Goal: Use online tool/utility: Utilize a website feature to perform a specific function

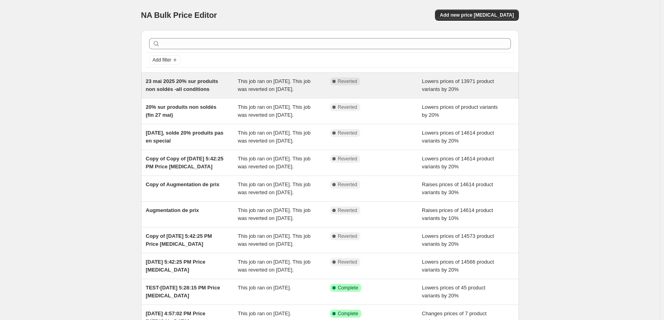
click at [192, 85] on div "23 mai 2025 20% sur produits non soldés -all conditions" at bounding box center [192, 86] width 92 height 16
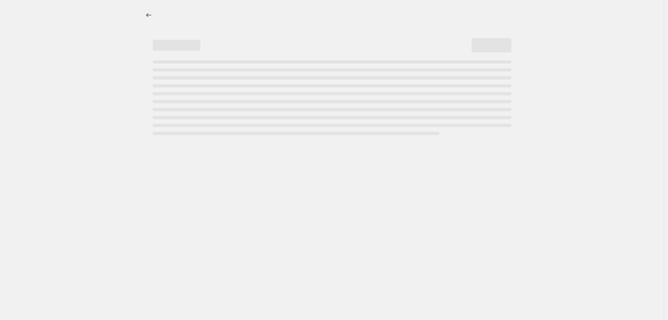
select select "percentage"
select select "collection"
select select "not_equal"
select select "collection"
select select "not_equal"
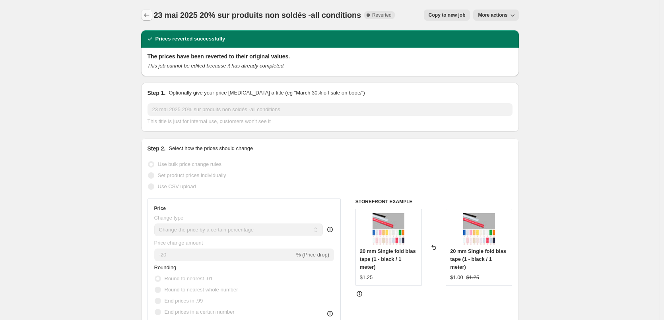
click at [148, 18] on icon "Price change jobs" at bounding box center [147, 15] width 8 height 8
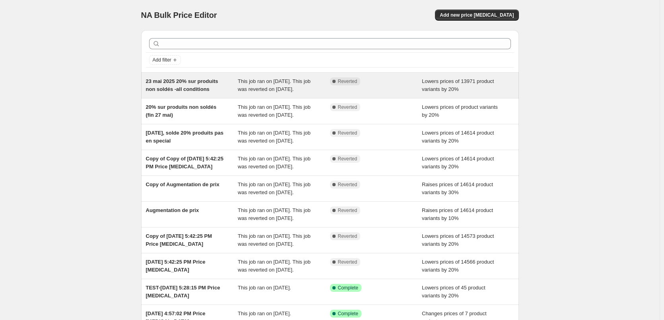
click at [172, 85] on div "23 mai 2025 20% sur produits non soldés -all conditions" at bounding box center [192, 86] width 92 height 16
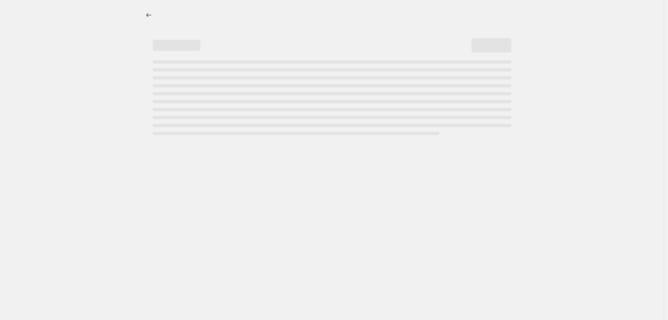
select select "percentage"
select select "collection"
select select "not_equal"
select select "collection"
select select "not_equal"
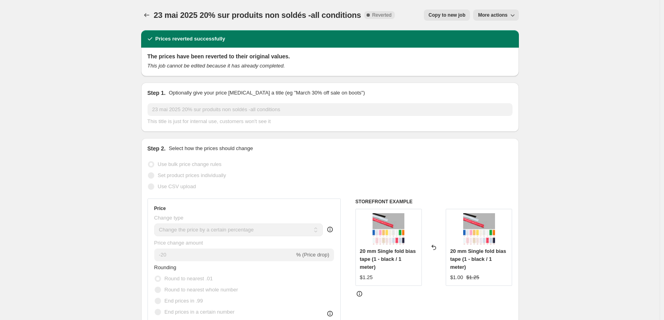
click at [518, 16] on button "More actions" at bounding box center [495, 15] width 45 height 11
click at [451, 16] on span "Copy to new job" at bounding box center [446, 15] width 37 height 6
select select "percentage"
select select "collection"
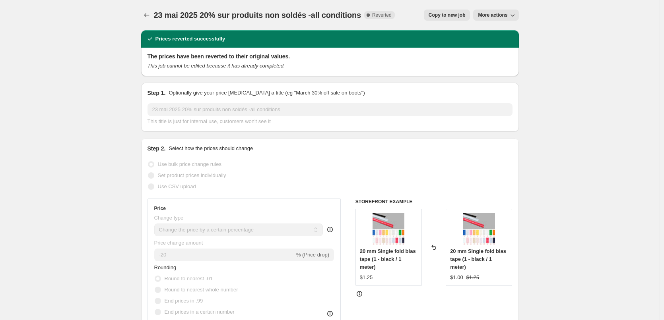
select select "not_equal"
select select "collection"
select select "not_equal"
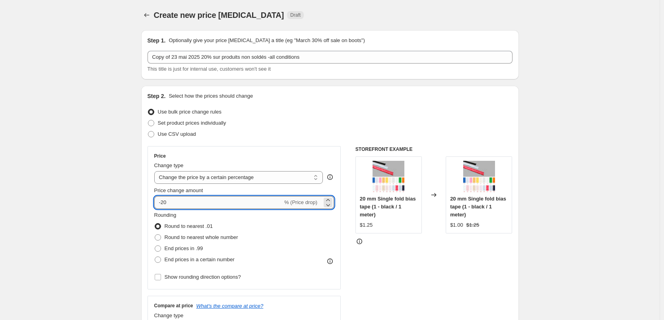
drag, startPoint x: 173, startPoint y: 204, endPoint x: 164, endPoint y: 205, distance: 8.8
click at [164, 205] on input "-20" at bounding box center [218, 202] width 128 height 13
type input "-10"
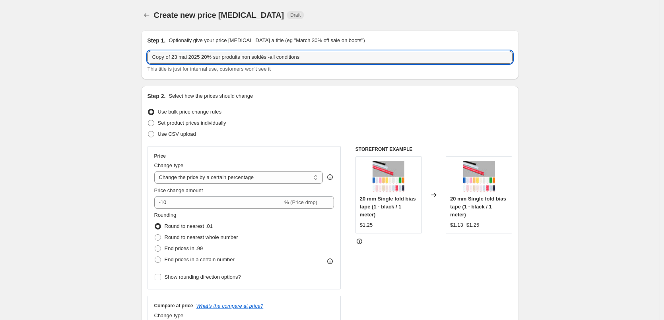
drag, startPoint x: 205, startPoint y: 56, endPoint x: 125, endPoint y: 54, distance: 80.3
type input "10% sur produits non soldés -all conditions"
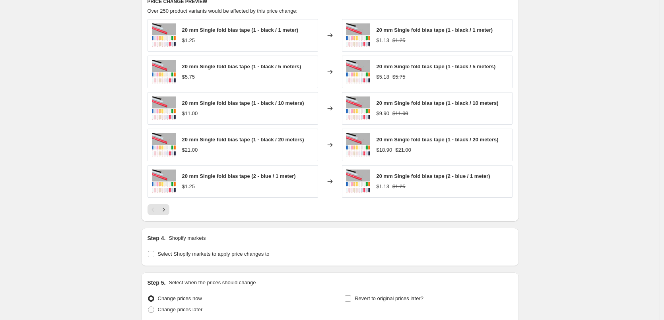
scroll to position [626, 0]
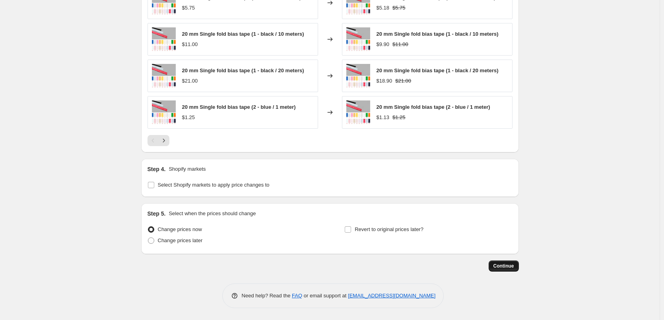
click at [506, 266] on span "Continue" at bounding box center [503, 266] width 21 height 6
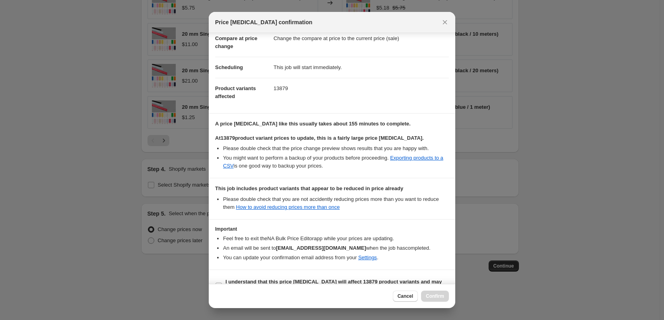
scroll to position [58, 0]
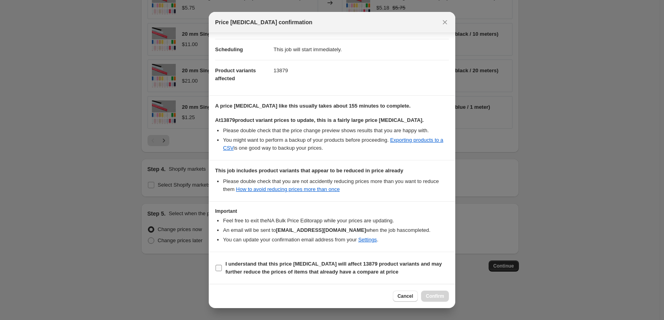
click at [218, 267] on input "I understand that this price change job will affect 13879 product variants and …" at bounding box center [218, 268] width 6 height 6
checkbox input "true"
click at [433, 297] on span "Confirm" at bounding box center [435, 296] width 18 height 6
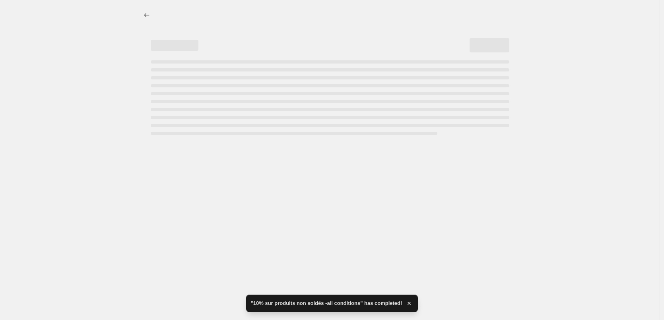
select select "percentage"
select select "collection"
select select "not_equal"
select select "collection"
select select "not_equal"
